Goal: Transaction & Acquisition: Purchase product/service

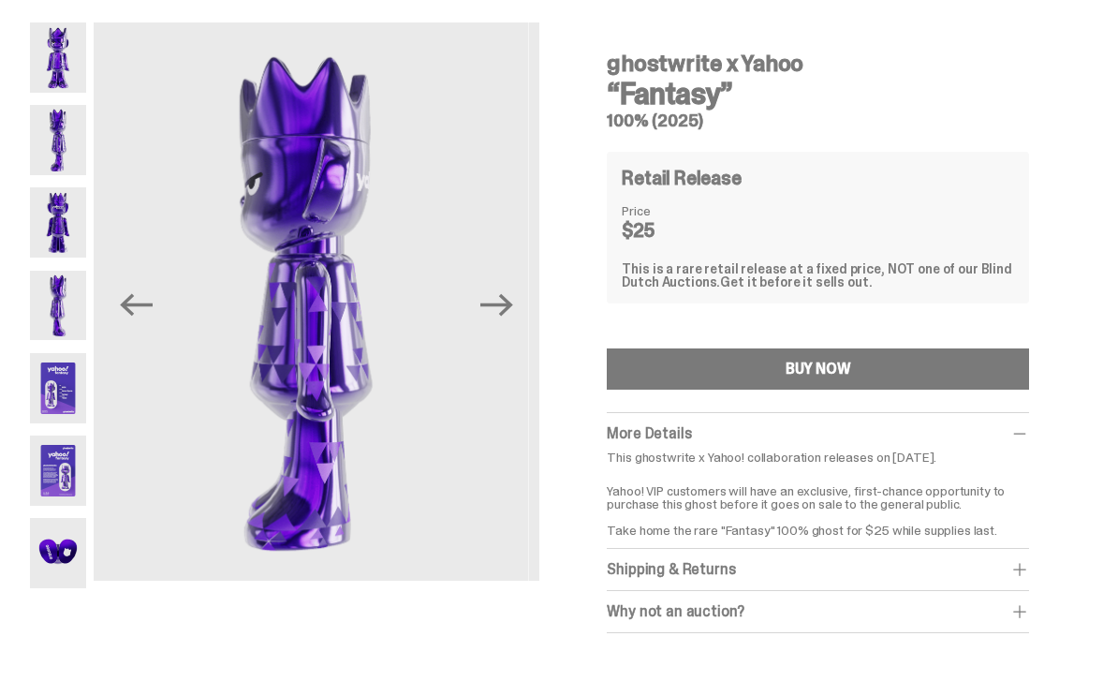
scroll to position [52, 0]
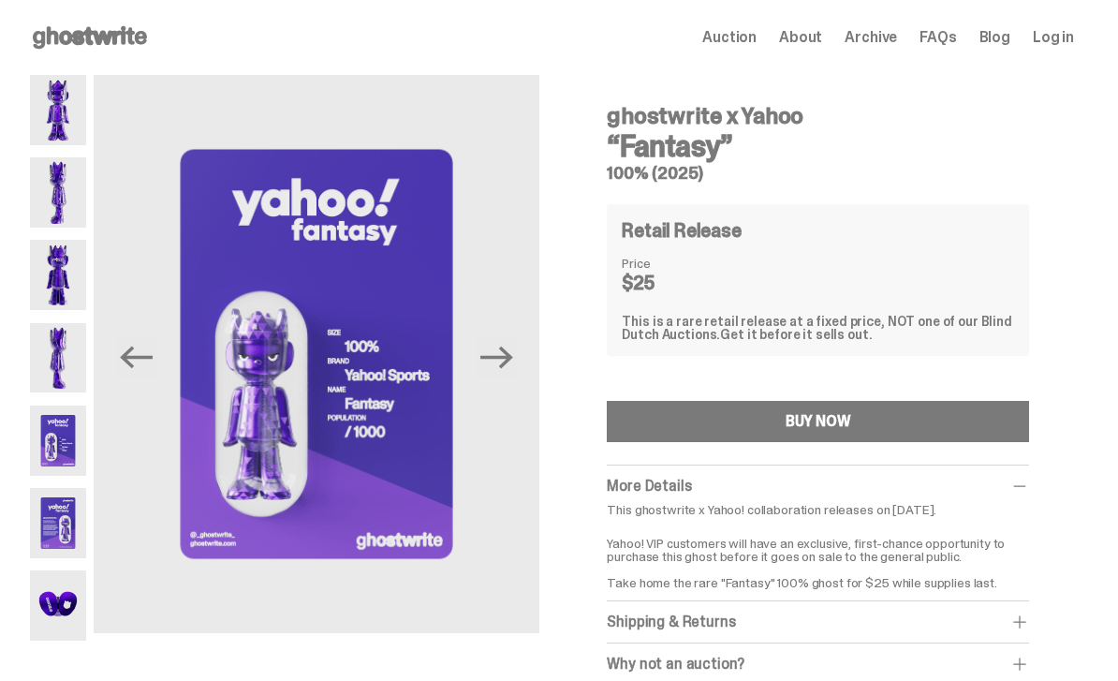
click at [45, 188] on img at bounding box center [58, 192] width 56 height 70
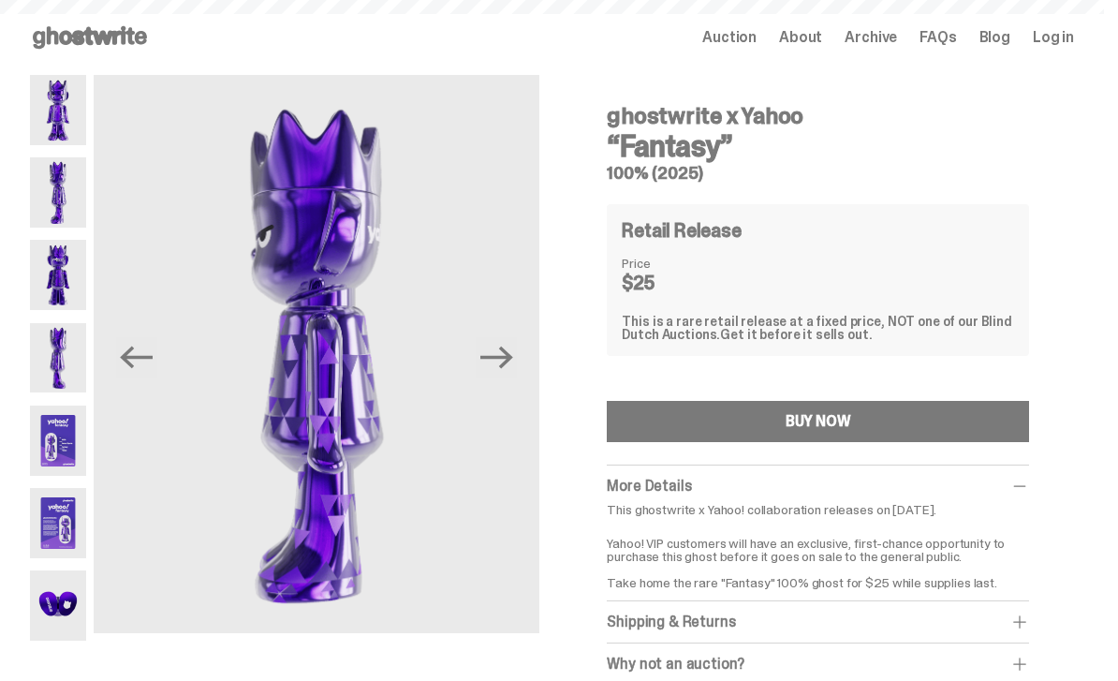
click at [974, 425] on button "BUY NOW" at bounding box center [818, 421] width 422 height 41
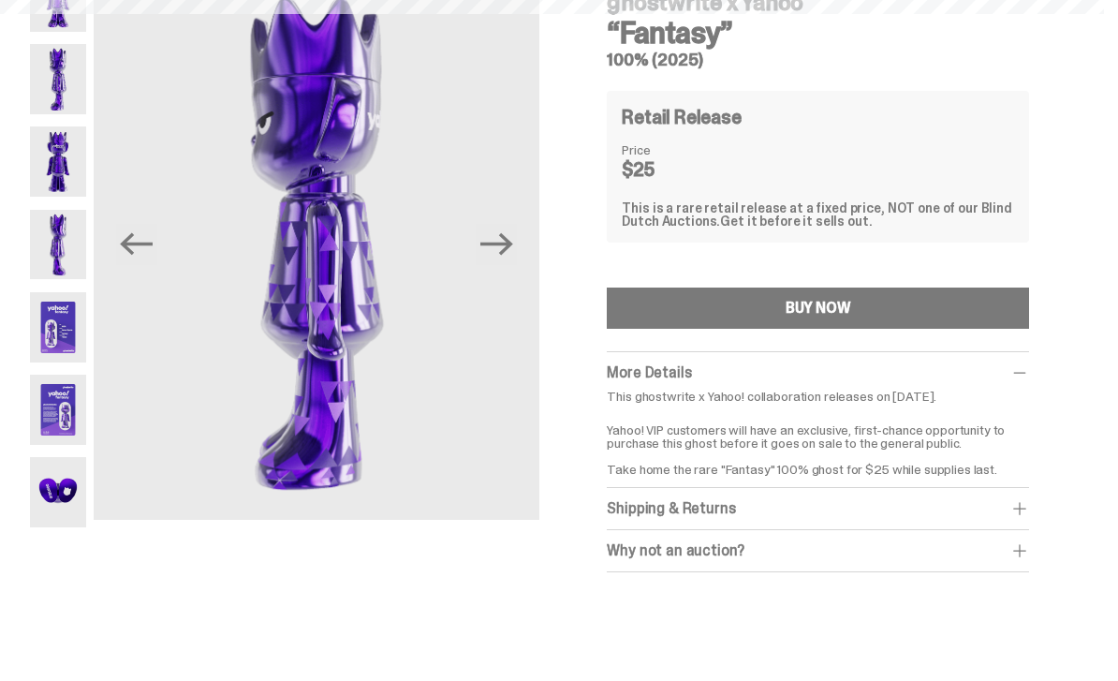
scroll to position [117, 0]
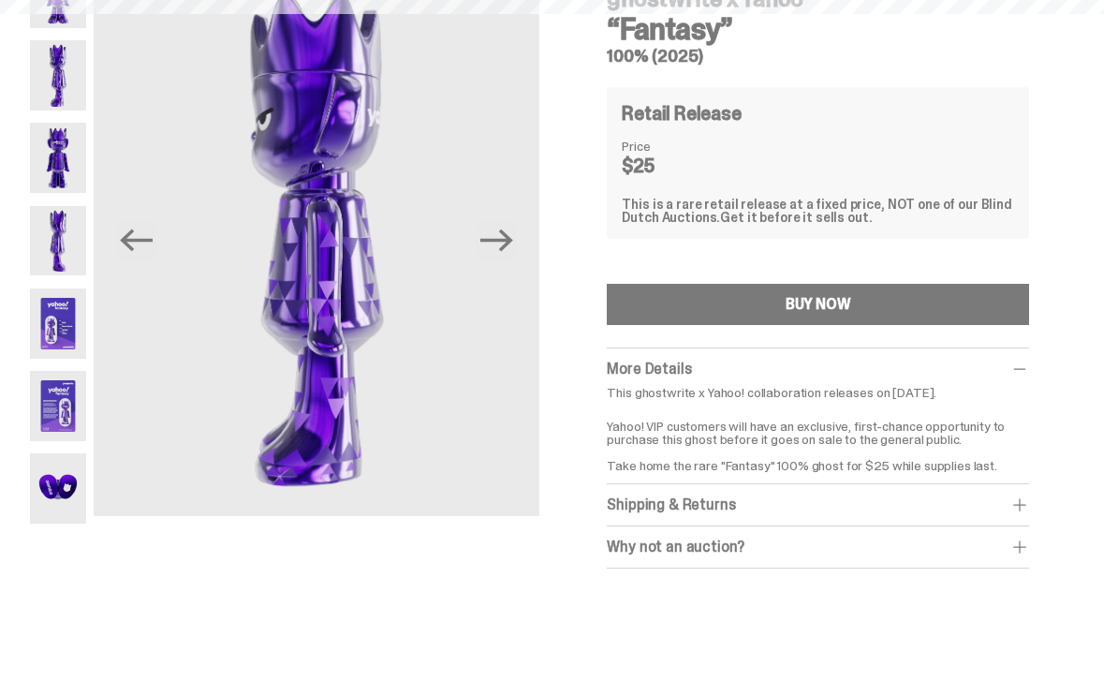
click at [851, 297] on div "BUY NOW" at bounding box center [819, 304] width 66 height 15
click at [851, 308] on div "BUY NOW" at bounding box center [819, 304] width 66 height 15
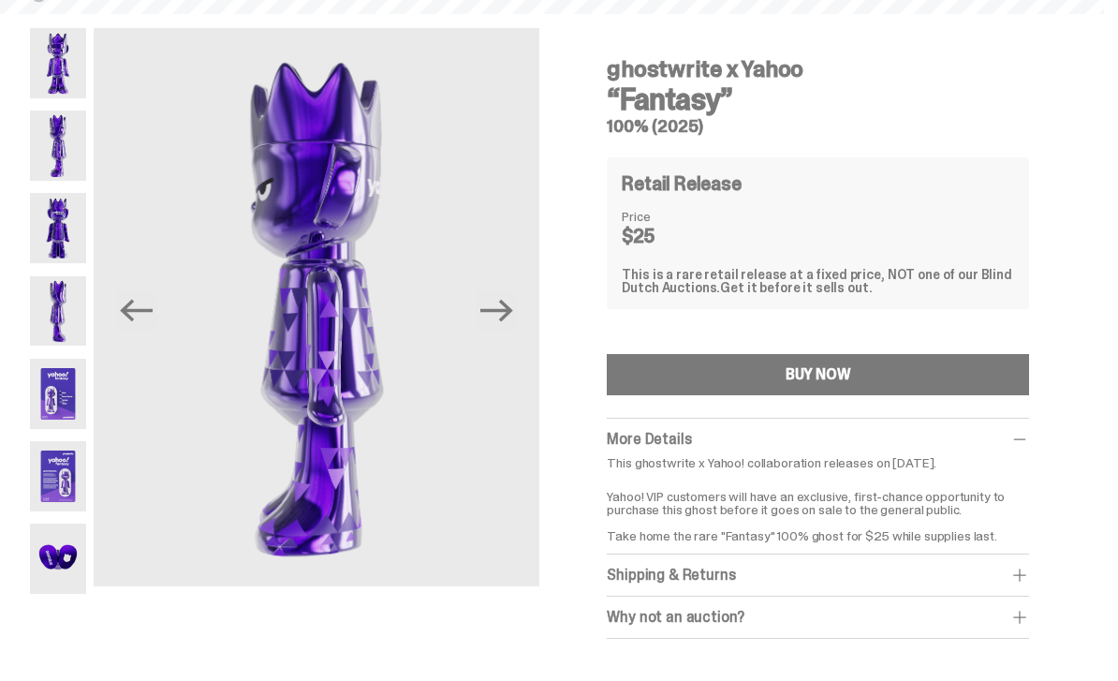
scroll to position [0, 0]
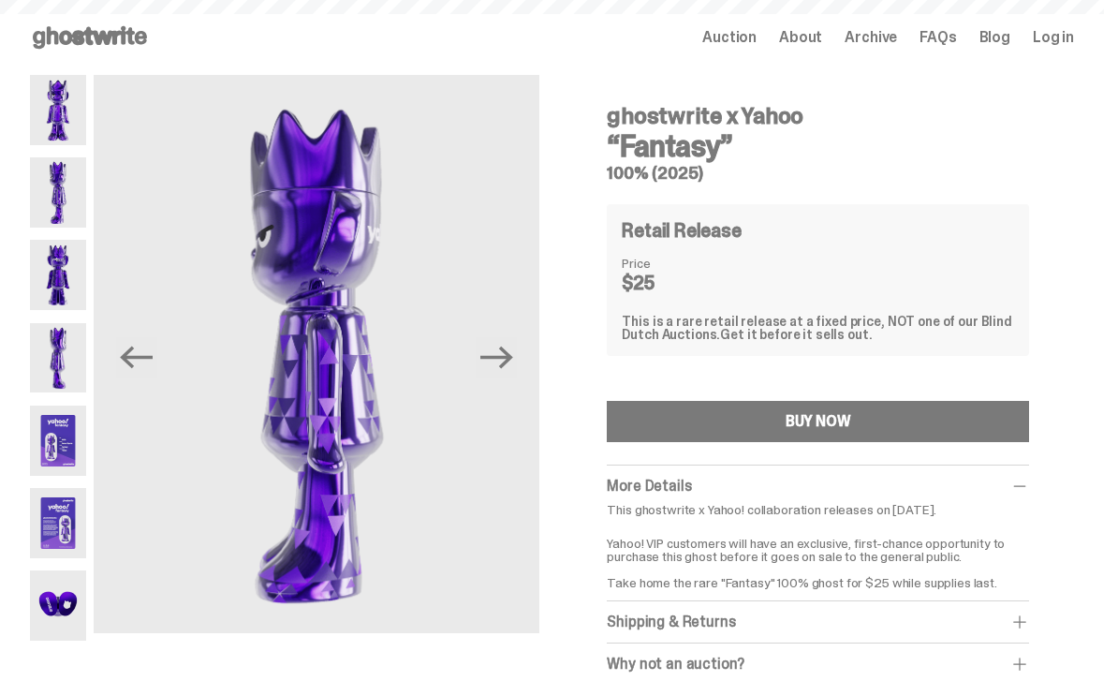
click at [866, 418] on button "BUY NOW" at bounding box center [818, 421] width 422 height 41
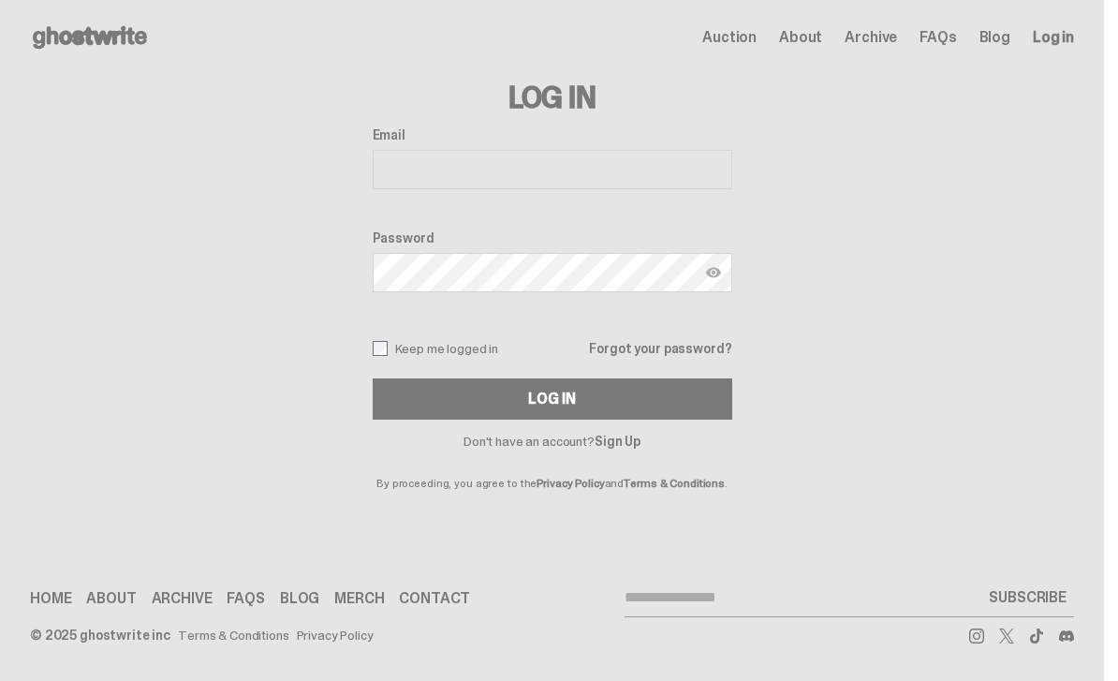
click at [571, 168] on input "Email" at bounding box center [553, 169] width 360 height 39
type input "**********"
click at [472, 241] on label "Password" at bounding box center [553, 237] width 360 height 15
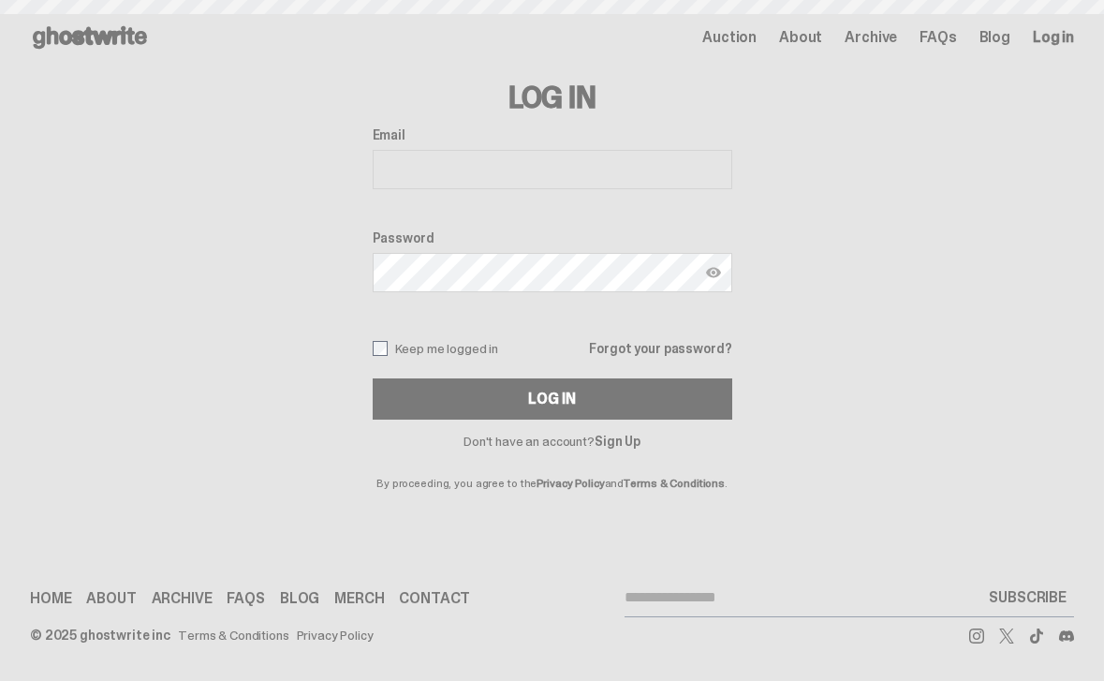
scroll to position [4, 0]
